Goal: Task Accomplishment & Management: Use online tool/utility

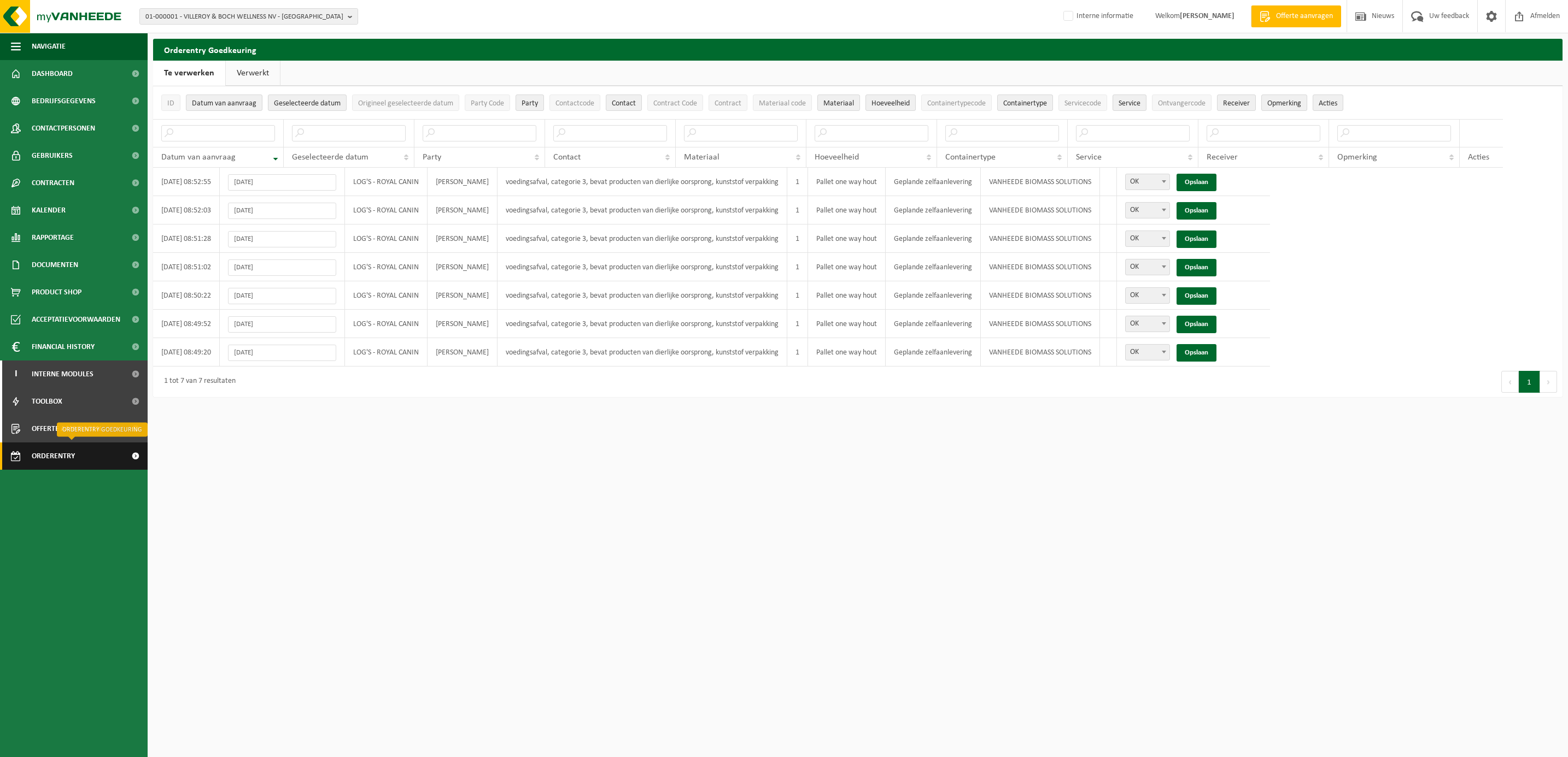
click at [75, 458] on span "Orderentry Goedkeuring" at bounding box center [78, 456] width 92 height 27
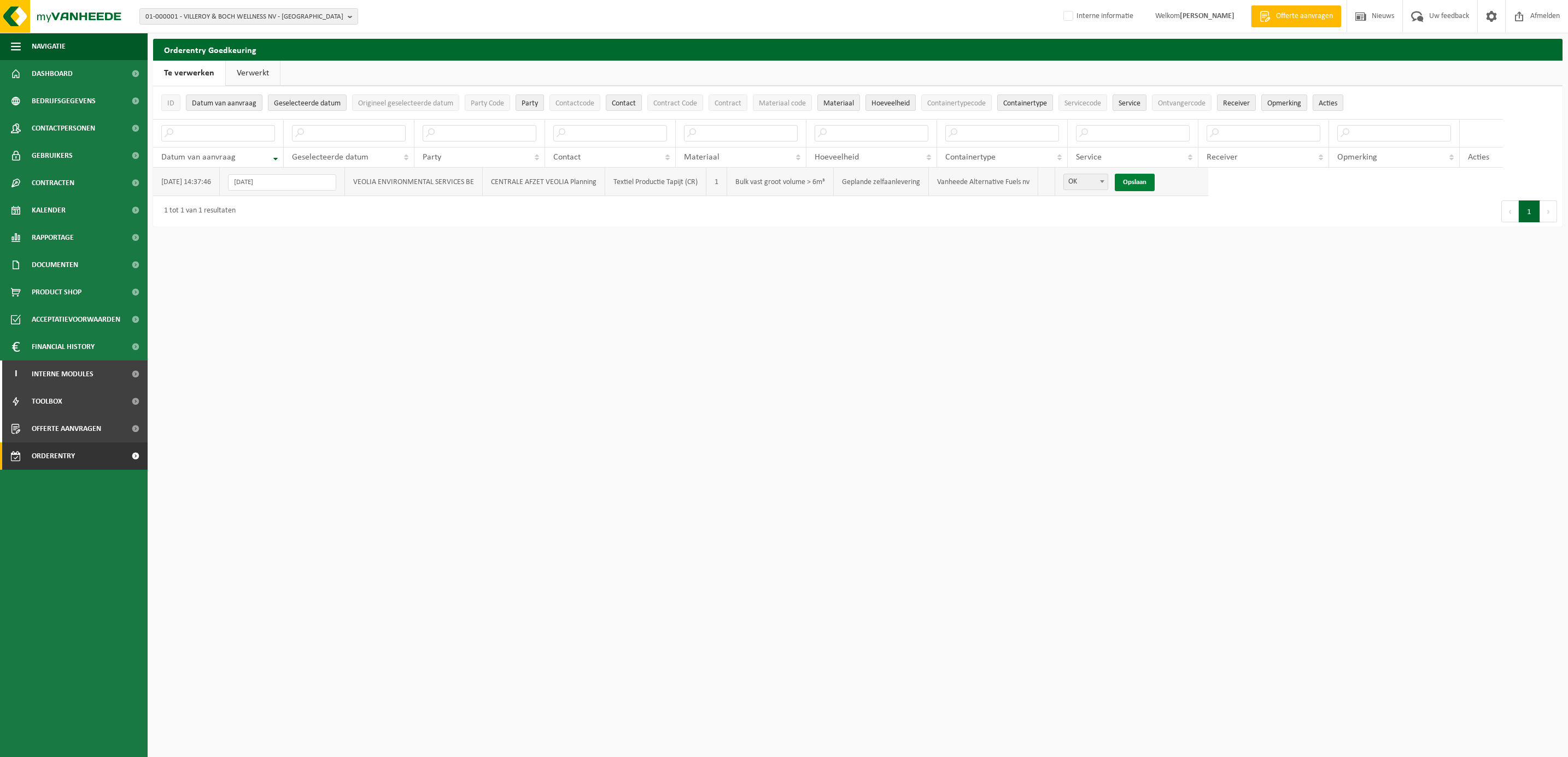
click at [1135, 180] on link "Opslaan" at bounding box center [1134, 182] width 40 height 18
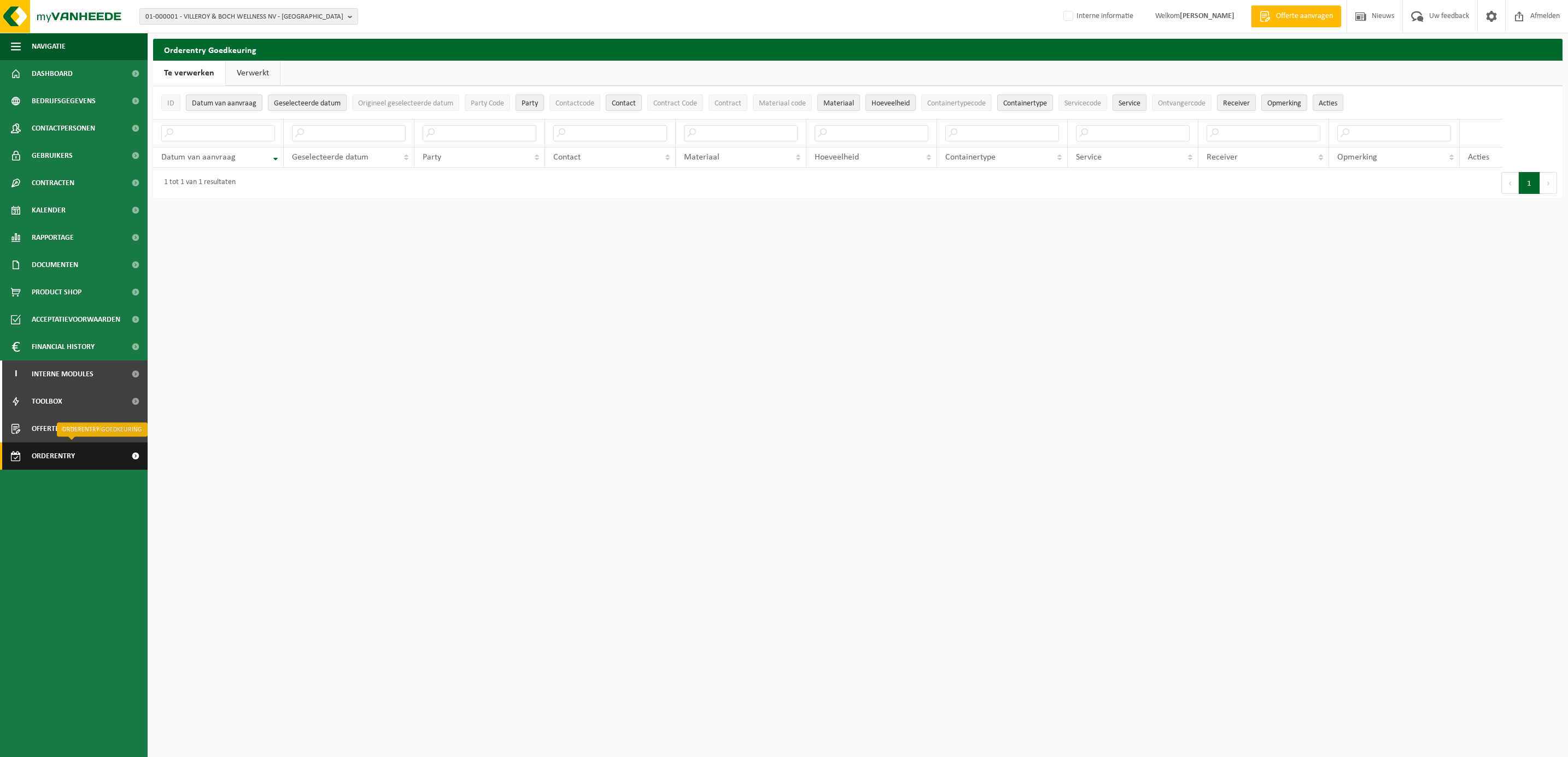
click at [51, 458] on span "Orderentry Goedkeuring" at bounding box center [78, 456] width 92 height 27
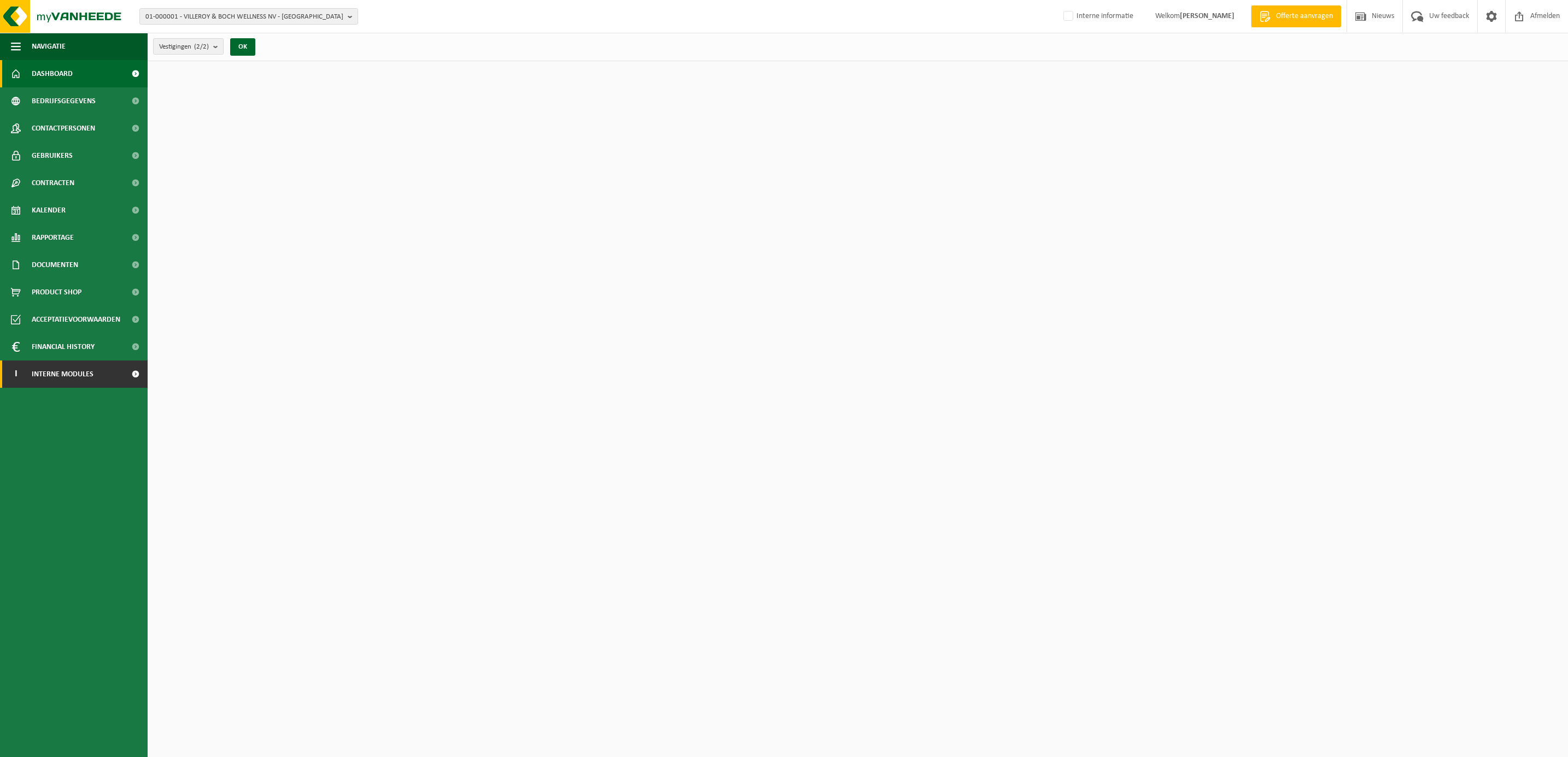
click at [76, 366] on span "Interne modules" at bounding box center [62, 374] width 62 height 27
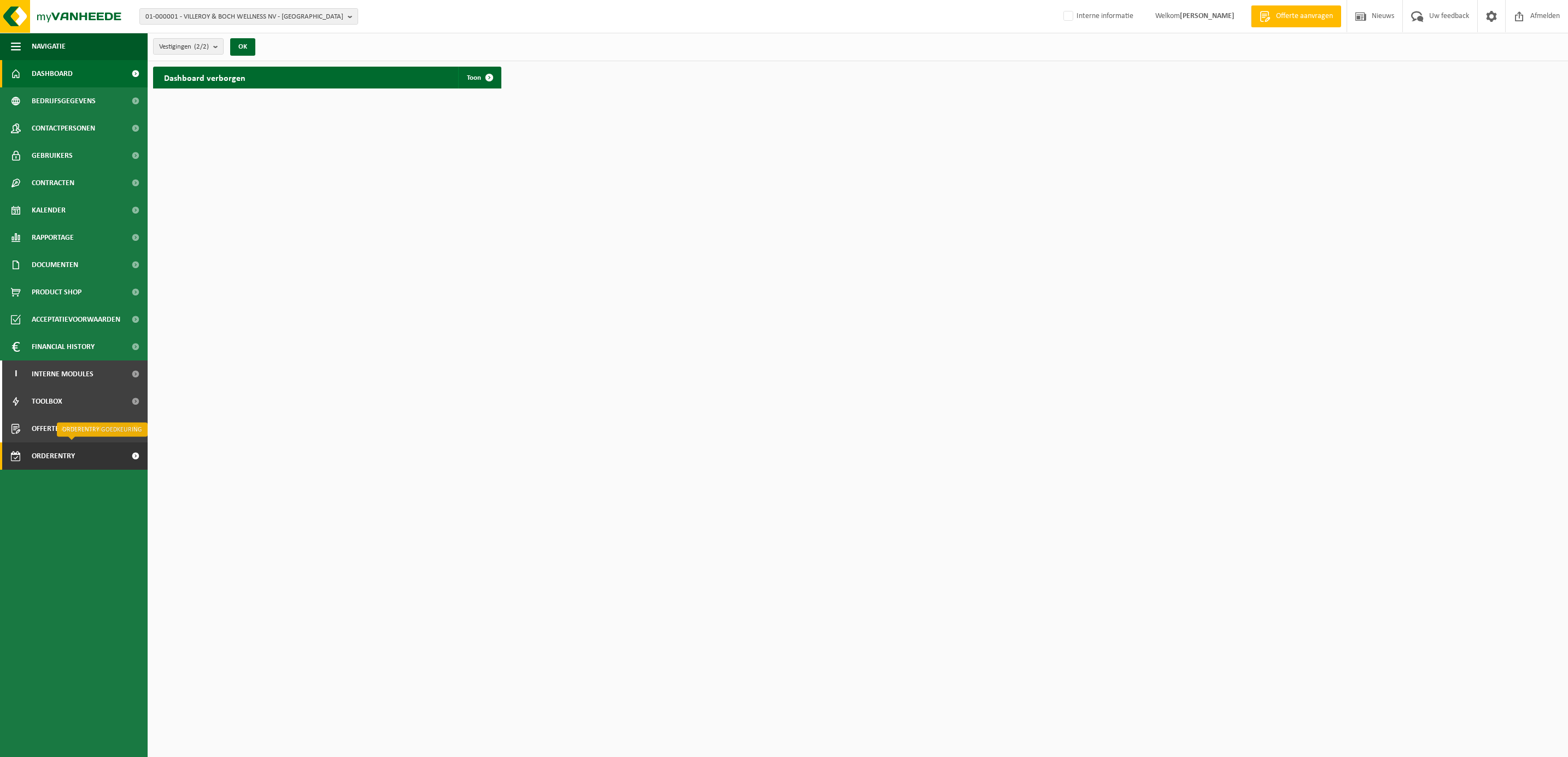
click at [61, 452] on span "Orderentry Goedkeuring" at bounding box center [78, 456] width 92 height 27
